Goal: Task Accomplishment & Management: Manage account settings

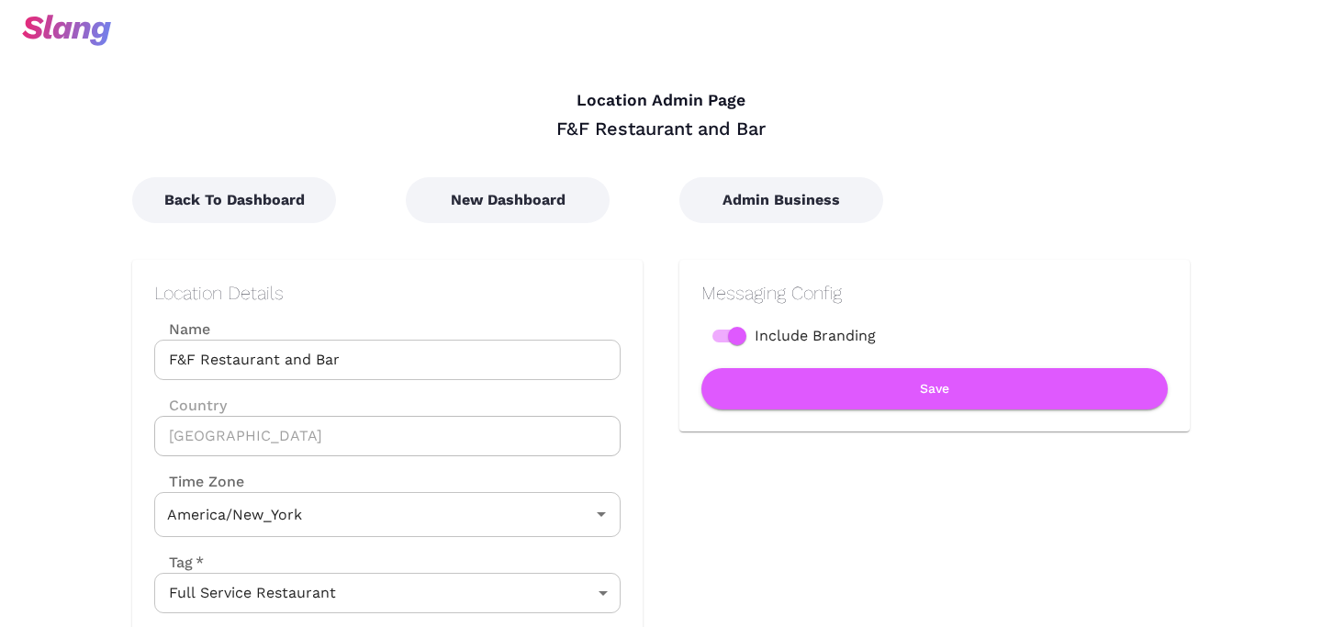
type input "Eastern Time"
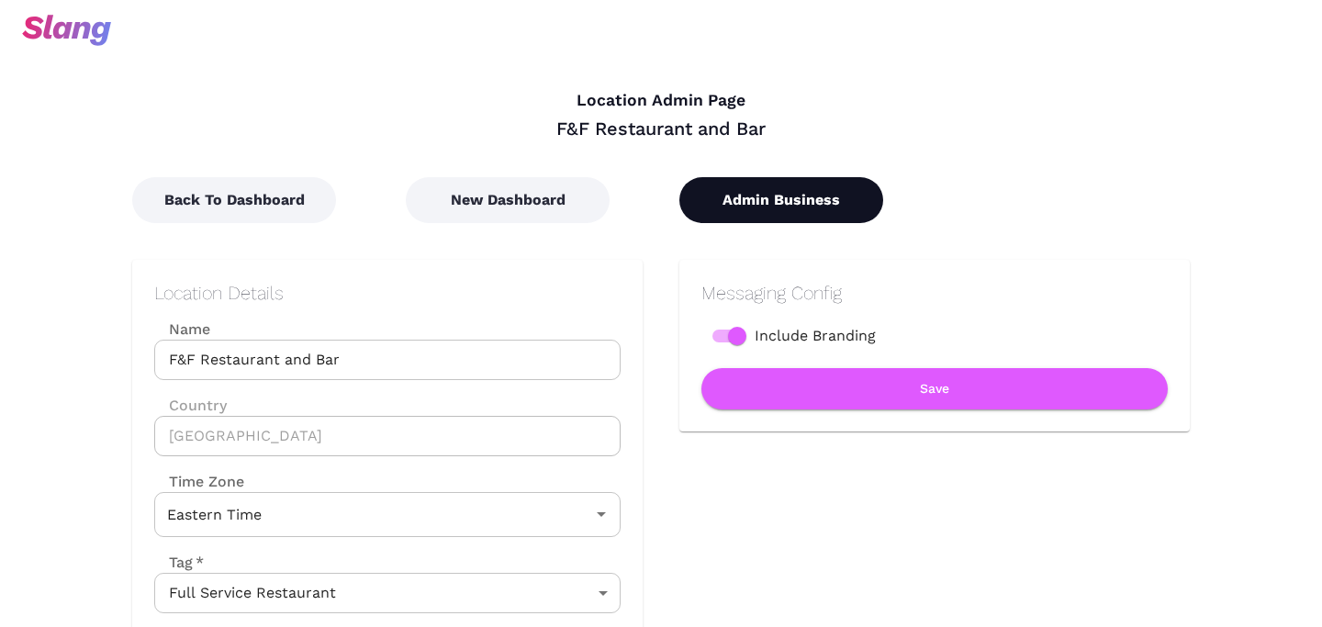
click at [754, 213] on button "Admin Business" at bounding box center [781, 200] width 204 height 46
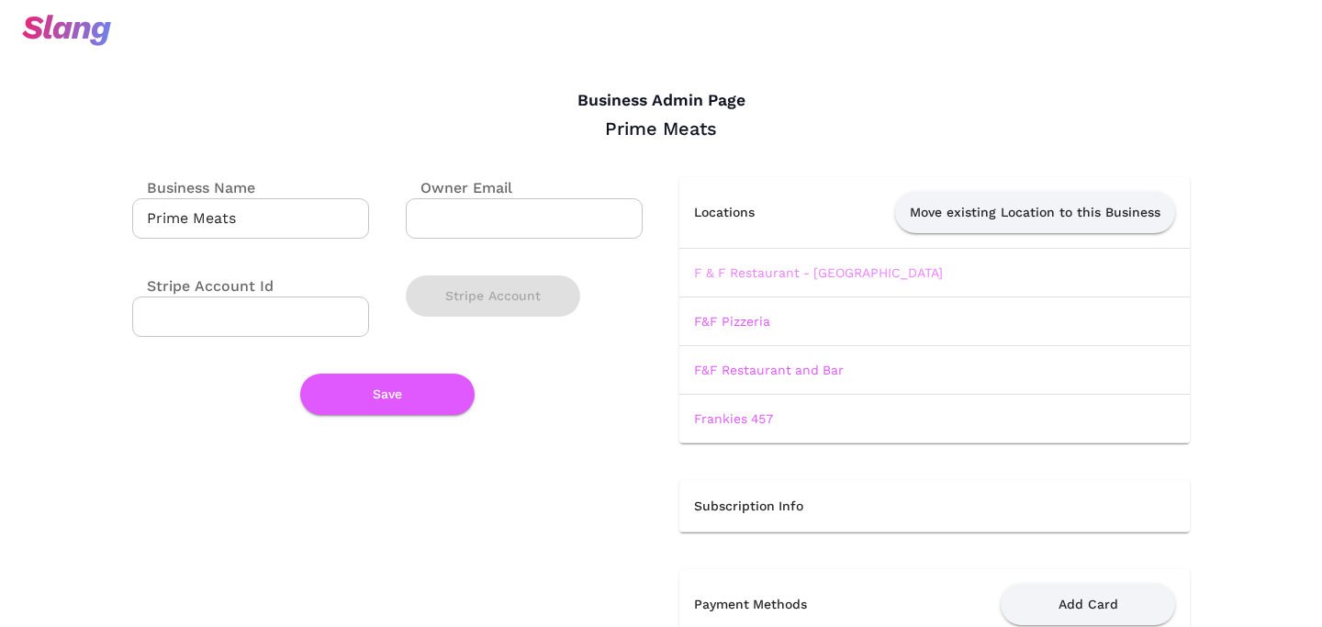
click at [753, 273] on link "F & F Restaurant - [GEOGRAPHIC_DATA]" at bounding box center [818, 272] width 249 height 15
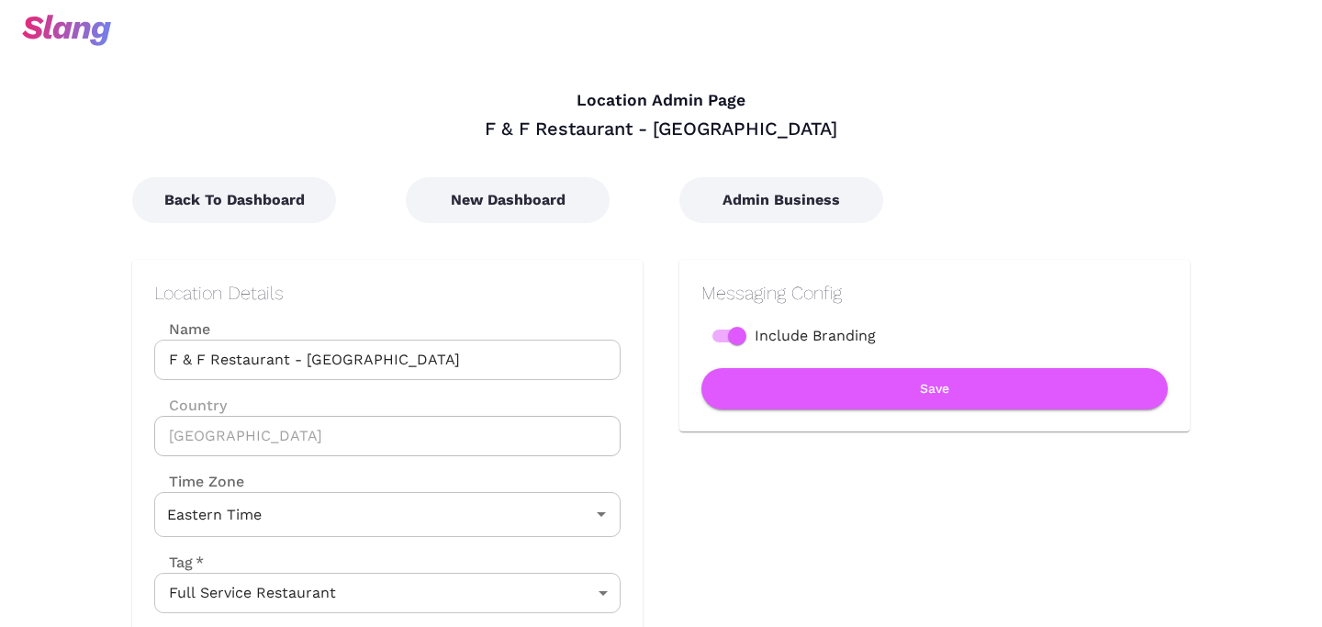
click at [198, 359] on input "F & F Restaurant - [GEOGRAPHIC_DATA]" at bounding box center [387, 360] width 466 height 40
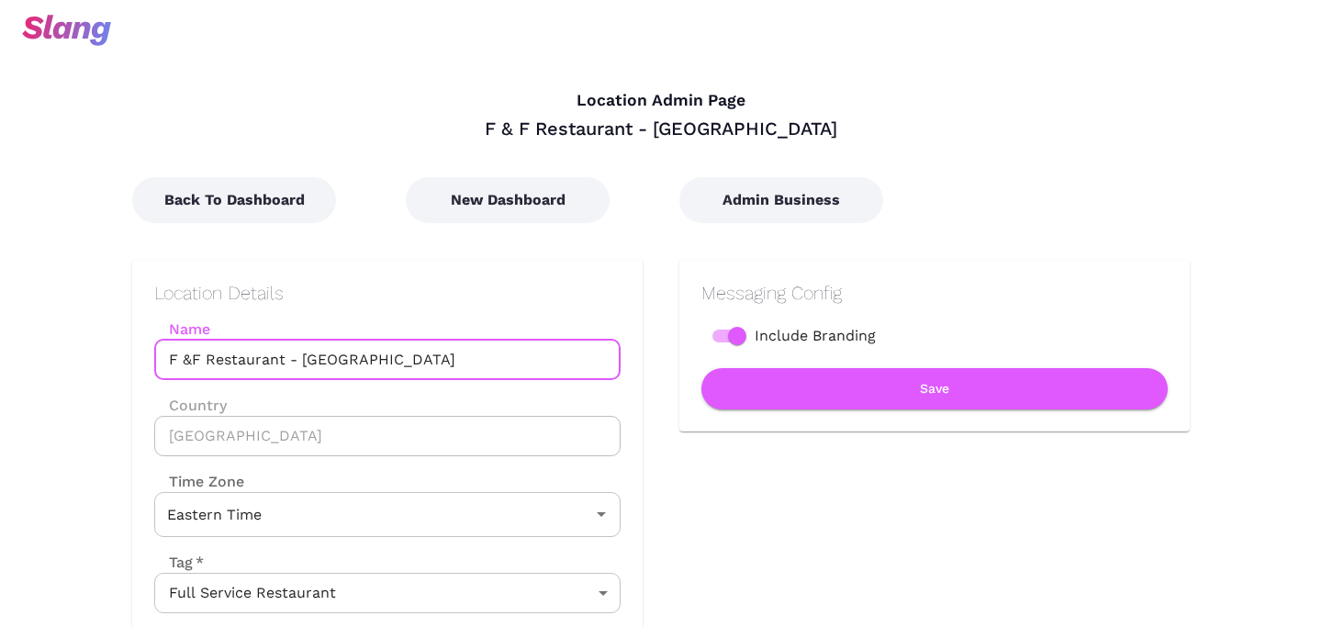
click at [182, 358] on input "F &F Restaurant - [GEOGRAPHIC_DATA]" at bounding box center [387, 360] width 466 height 40
drag, startPoint x: 276, startPoint y: 364, endPoint x: 159, endPoint y: 362, distance: 117.5
click at [159, 362] on input "F&F Restaurant - [GEOGRAPHIC_DATA]" at bounding box center [387, 360] width 466 height 40
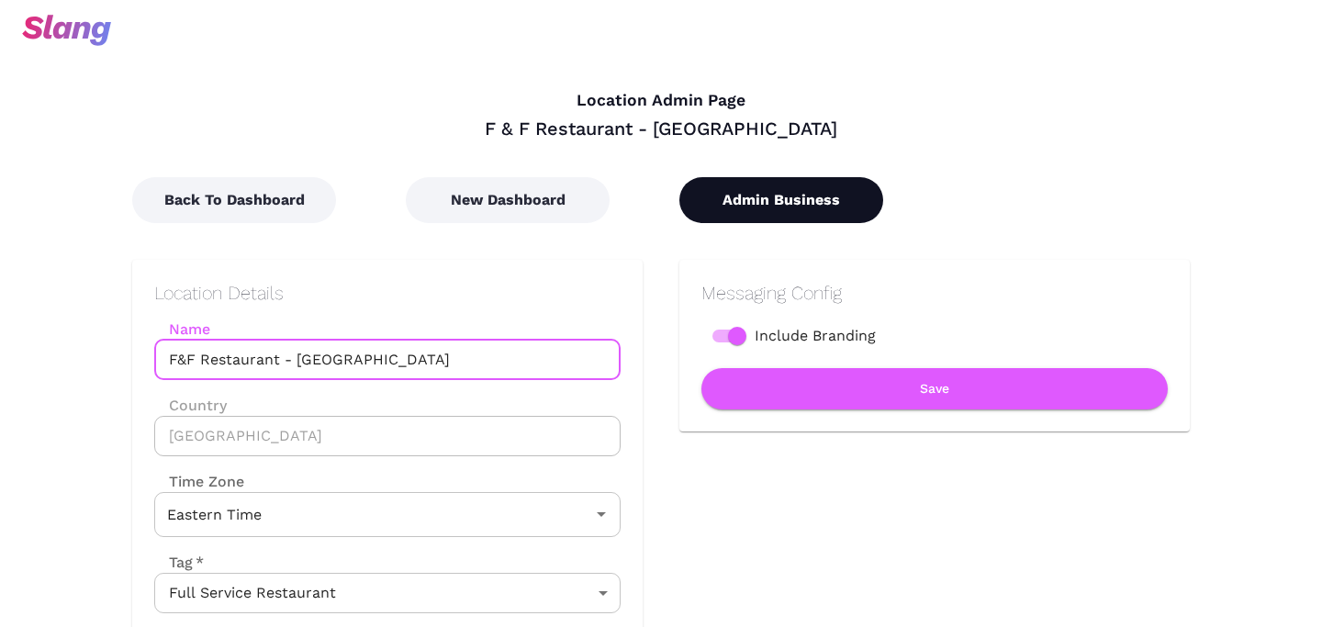
type input "F&F Restaurant - [GEOGRAPHIC_DATA]"
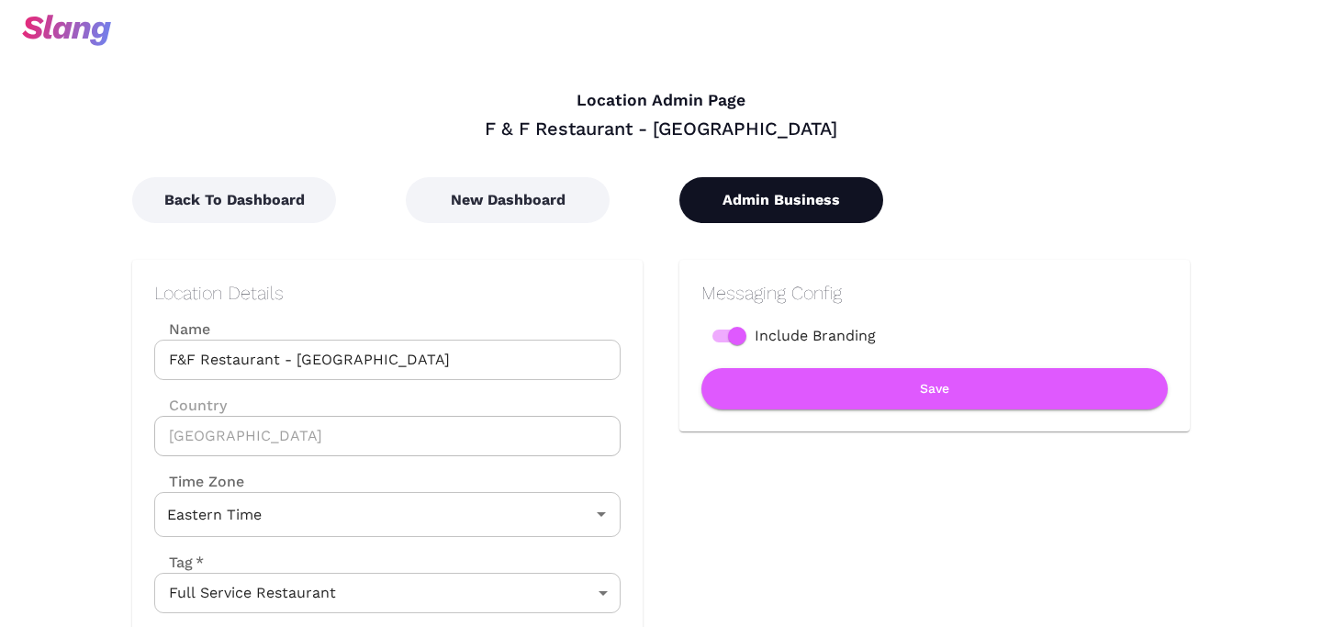
click at [735, 215] on button "Admin Business" at bounding box center [781, 200] width 204 height 46
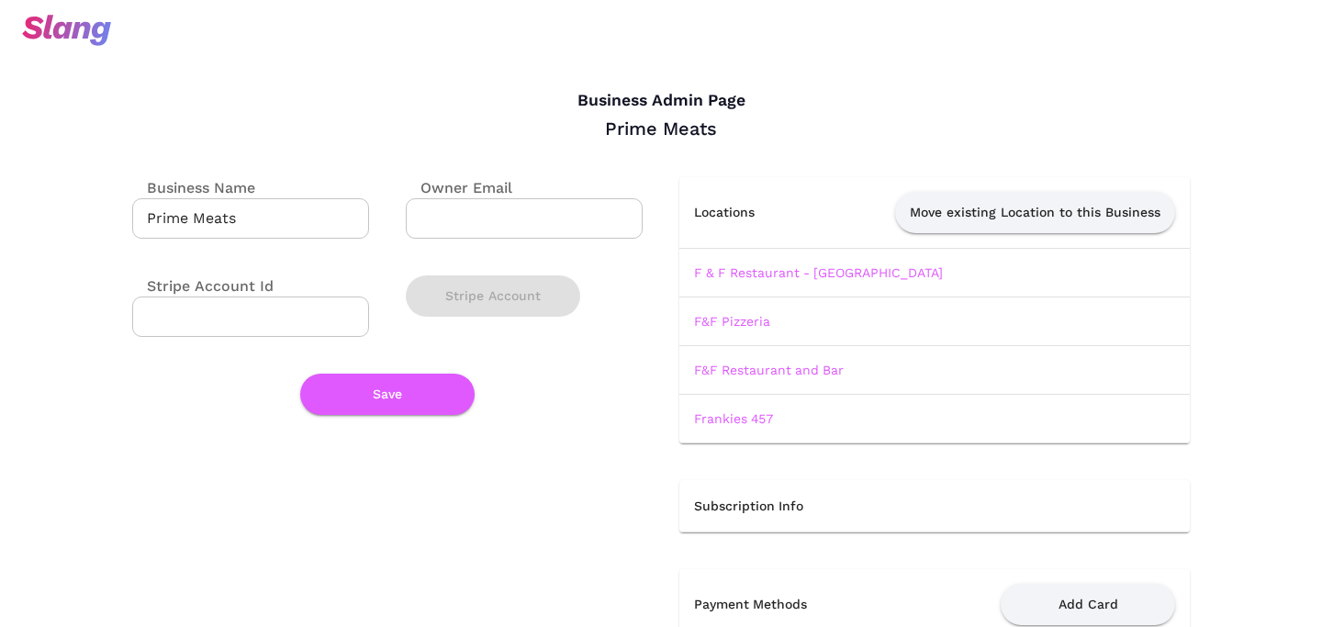
scroll to position [50, 0]
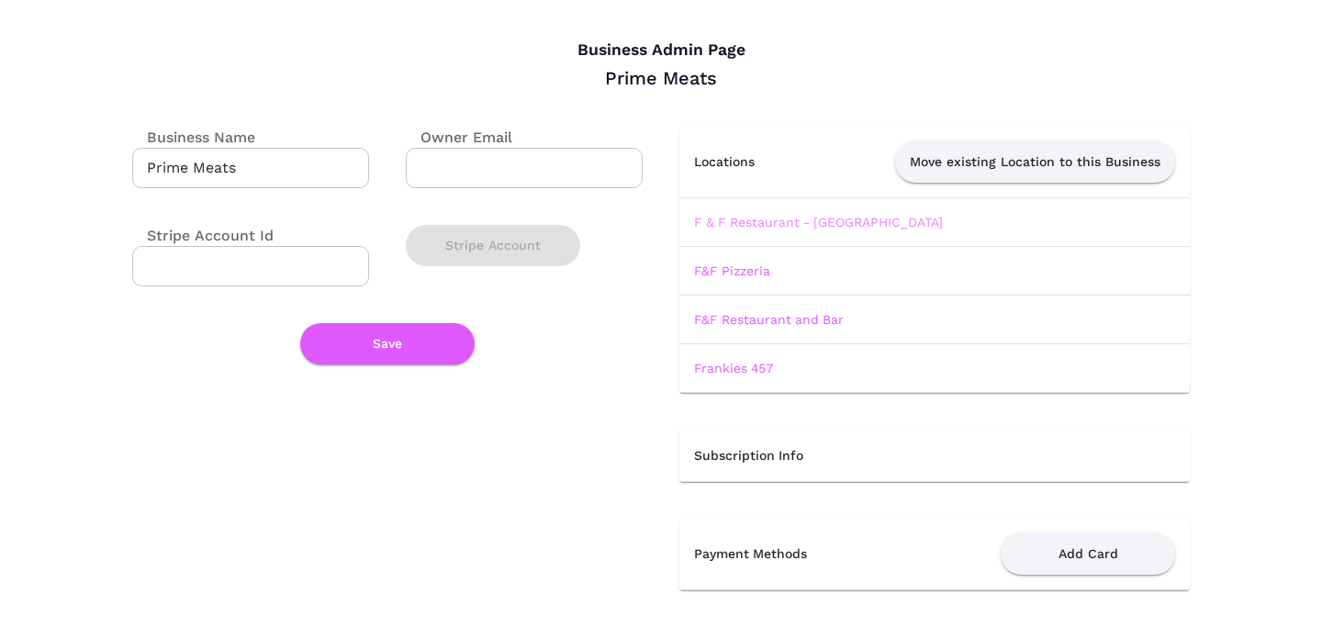
click at [779, 228] on link "F & F Restaurant - [GEOGRAPHIC_DATA]" at bounding box center [818, 222] width 249 height 15
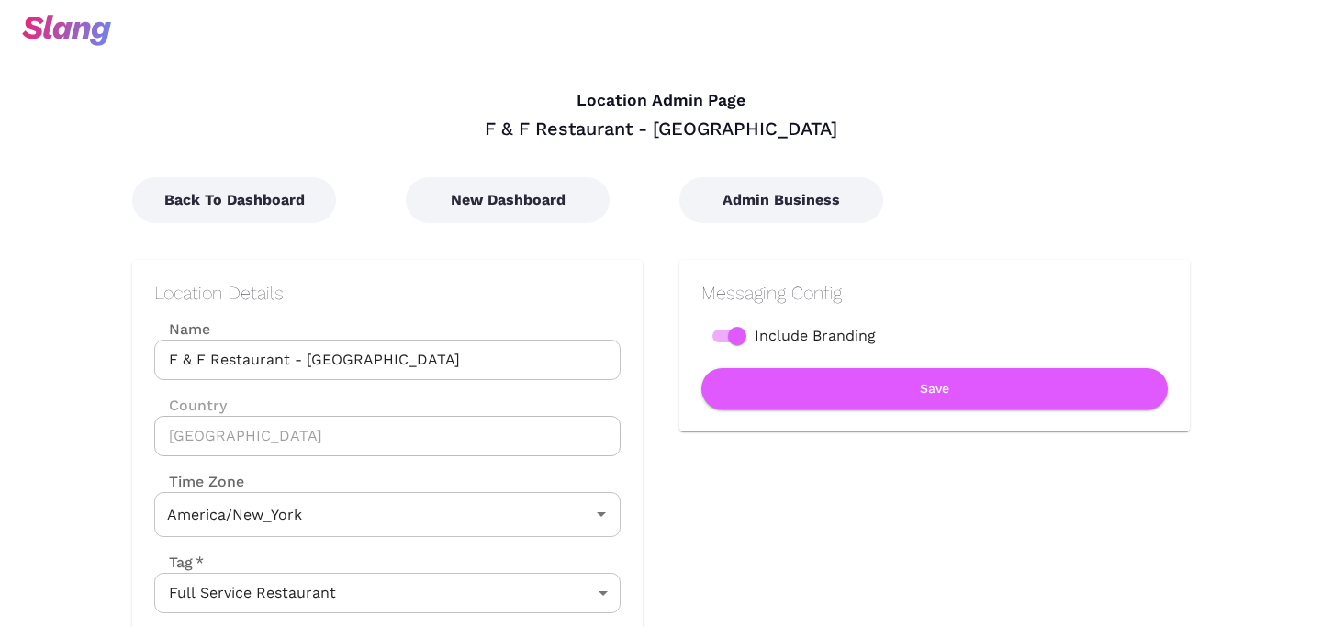
type input "Eastern Time"
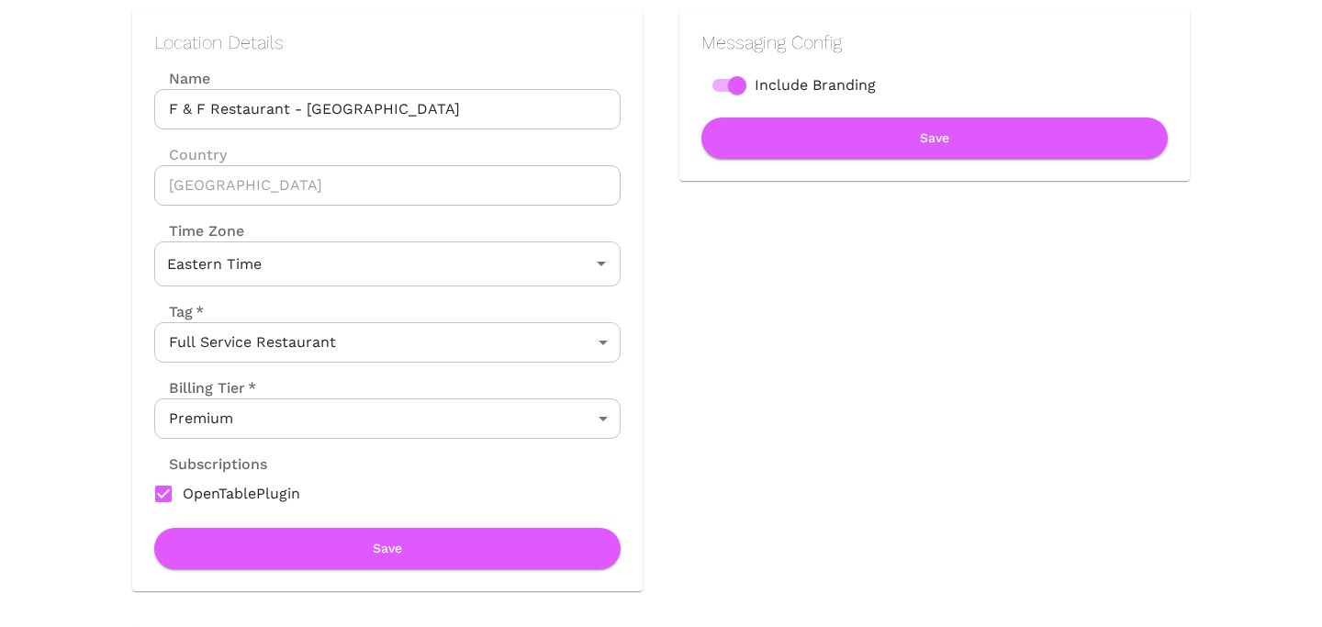
scroll to position [254, 0]
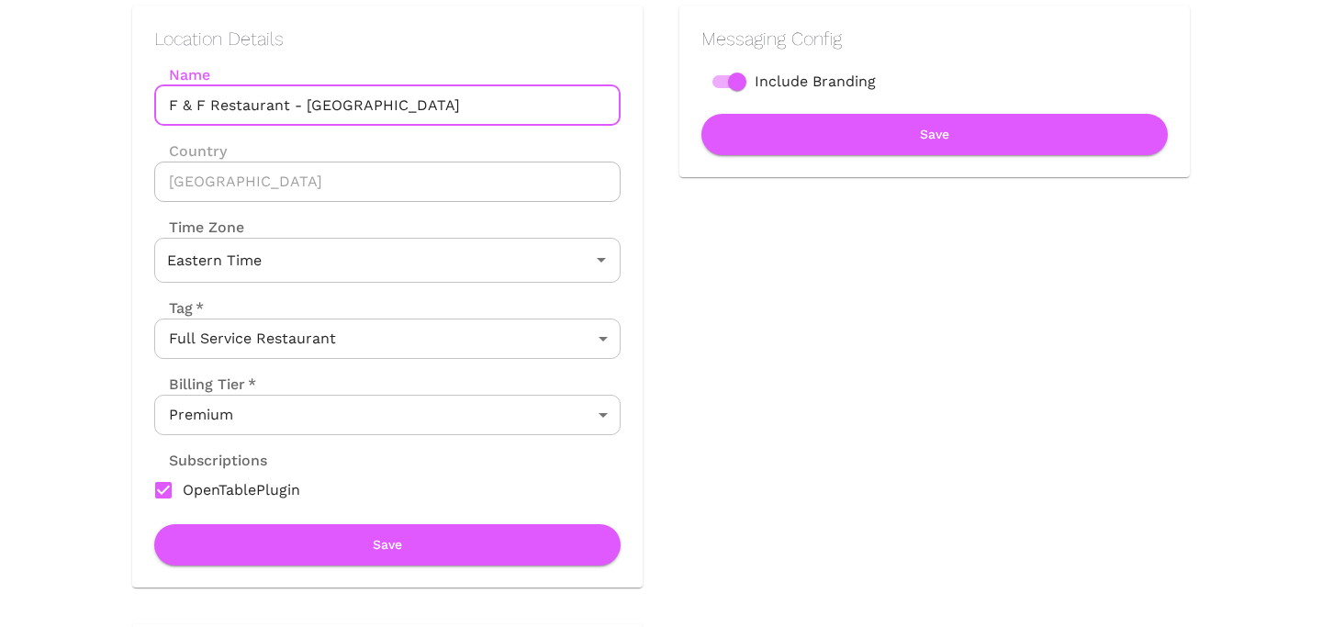
drag, startPoint x: 287, startPoint y: 103, endPoint x: 126, endPoint y: 105, distance: 161.6
click at [126, 105] on div "Location Details Name F & F Restaurant - [GEOGRAPHIC_DATA] Name Country [GEOGRA…" at bounding box center [368, 278] width 547 height 619
paste input "&"
type input "F&F Restaurant - [GEOGRAPHIC_DATA]"
click at [364, 537] on button "Save" at bounding box center [387, 544] width 466 height 41
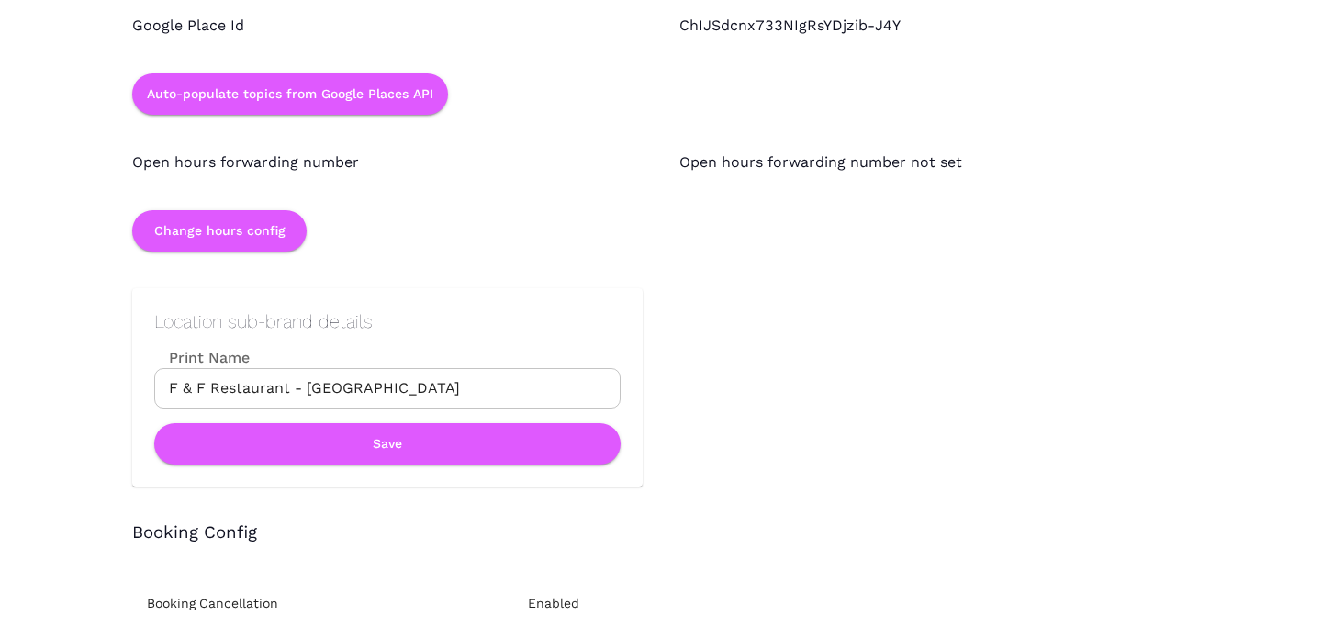
scroll to position [1810, 0]
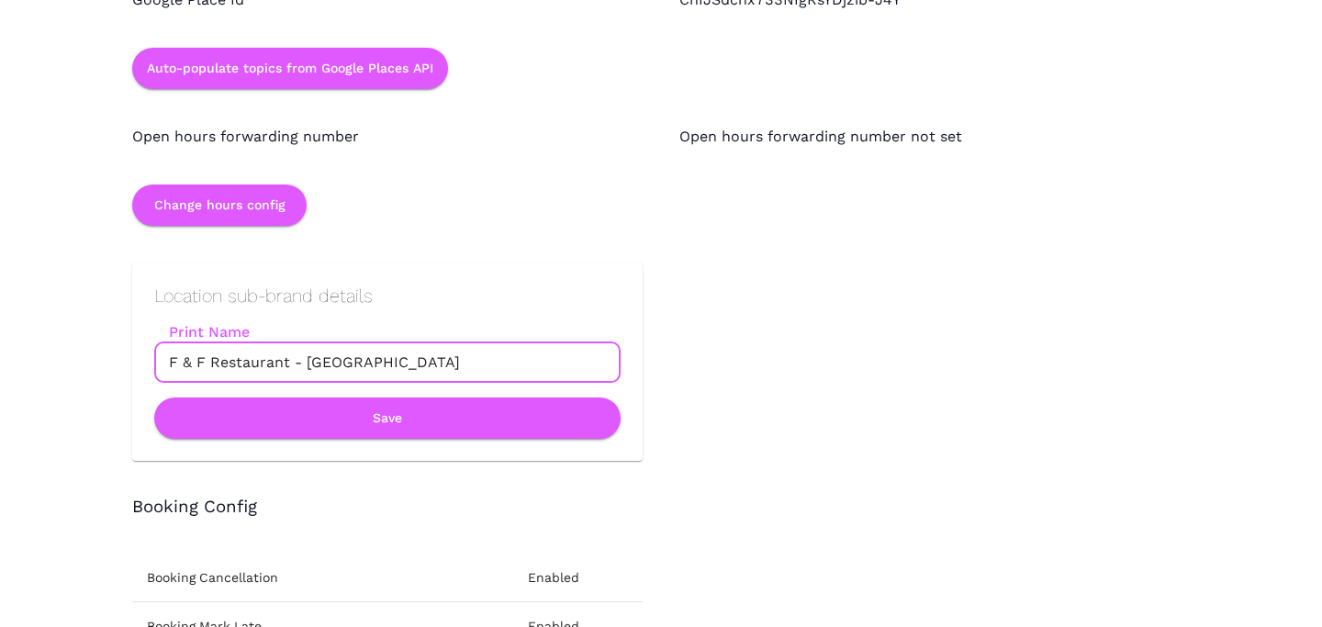
drag, startPoint x: 288, startPoint y: 362, endPoint x: 119, endPoint y: 359, distance: 169.0
click at [119, 359] on div "Location sub-brand details Print Name F & F Restaurant - [GEOGRAPHIC_DATA] Prin…" at bounding box center [368, 343] width 547 height 235
paste input "&"
type input "F&F Restaurant - [GEOGRAPHIC_DATA]"
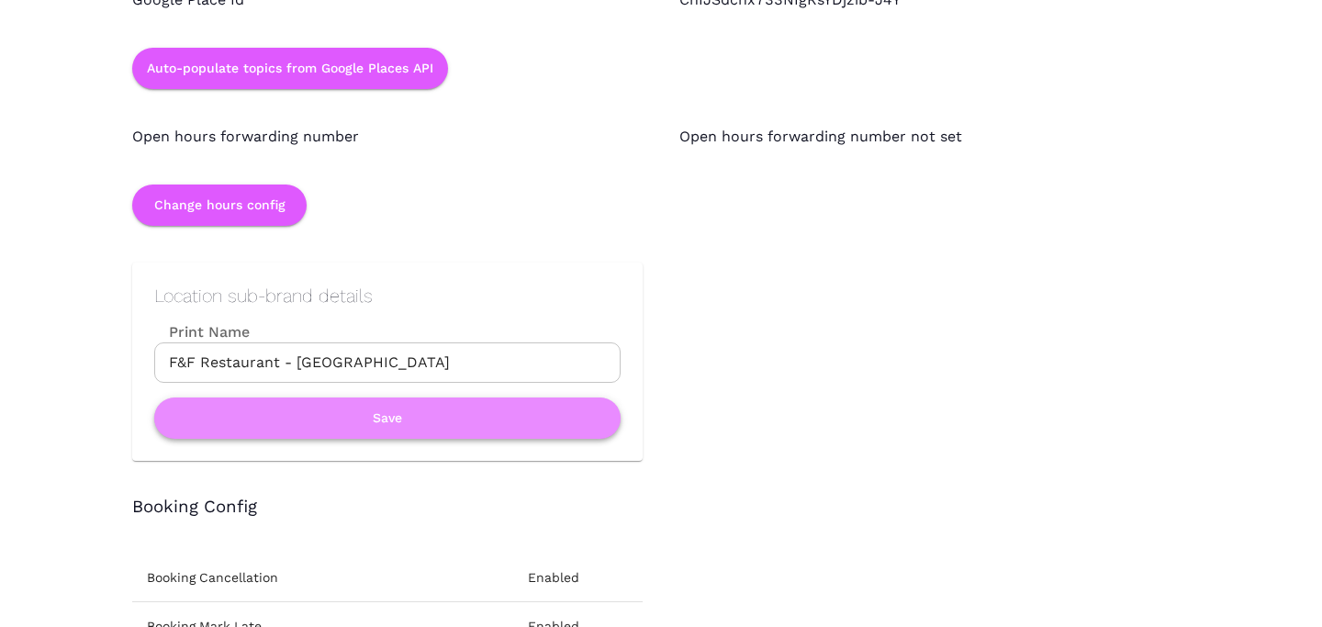
click at [265, 421] on button "Save" at bounding box center [387, 418] width 466 height 41
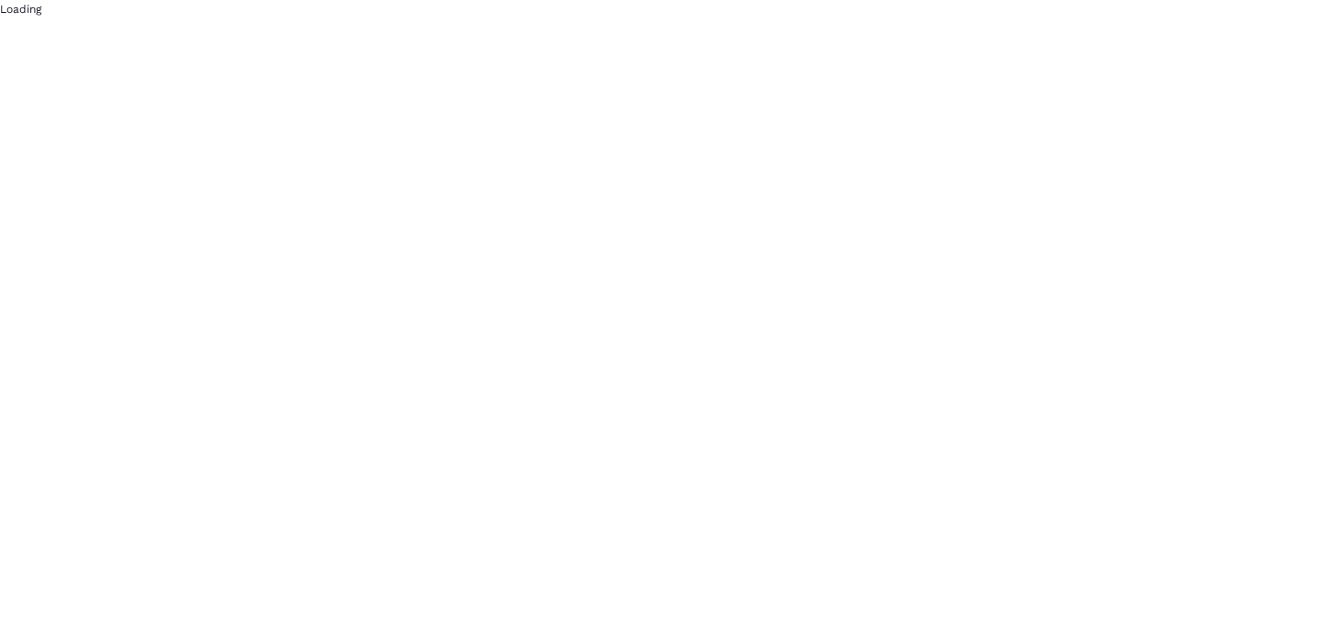
scroll to position [0, 0]
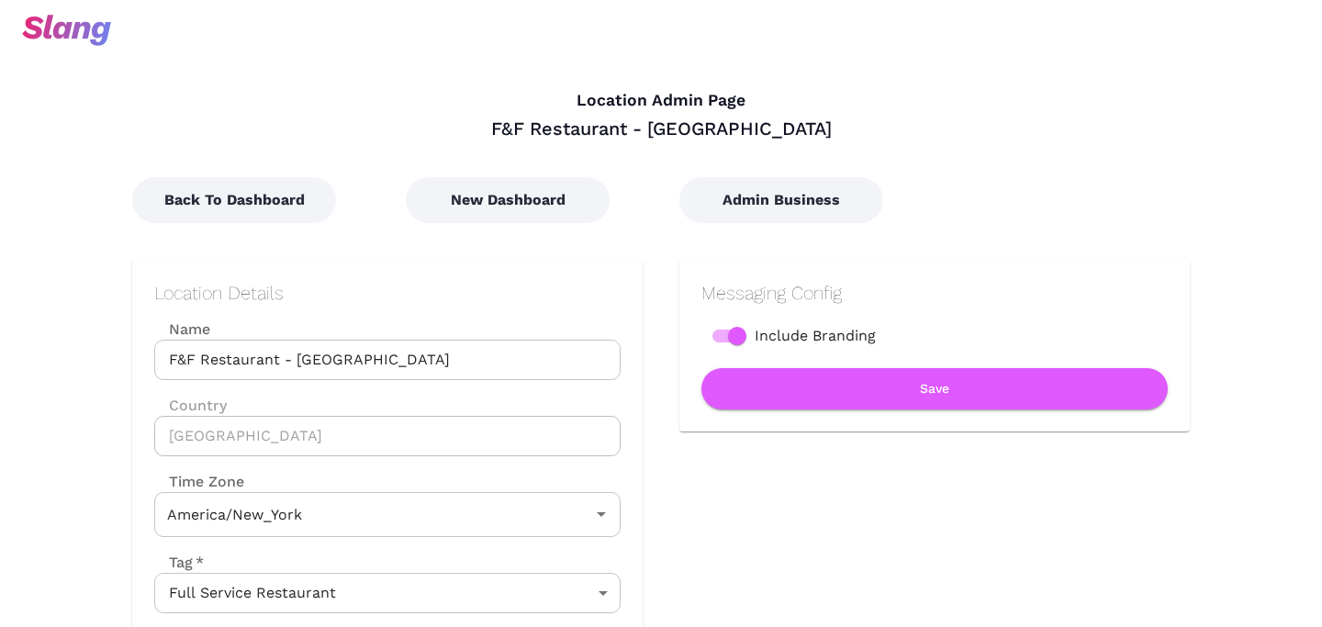
type input "Eastern Time"
